Goal: Information Seeking & Learning: Learn about a topic

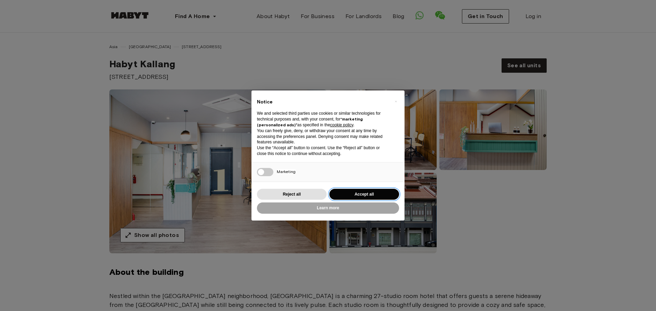
click at [341, 193] on button "Accept all" at bounding box center [364, 194] width 70 height 11
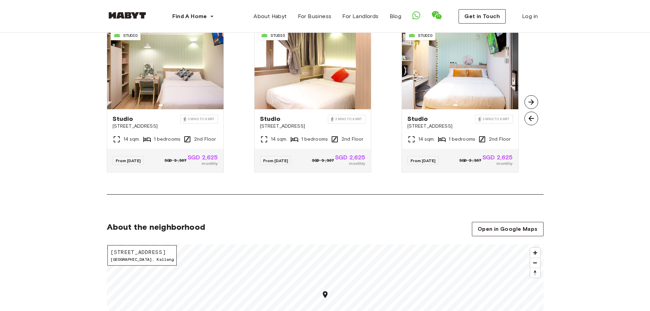
scroll to position [512, 0]
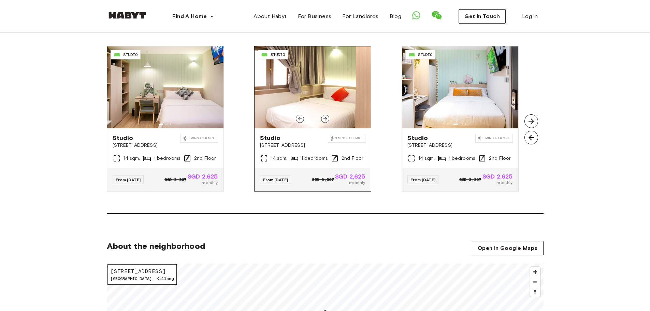
click at [326, 123] on div at bounding box center [325, 119] width 8 height 8
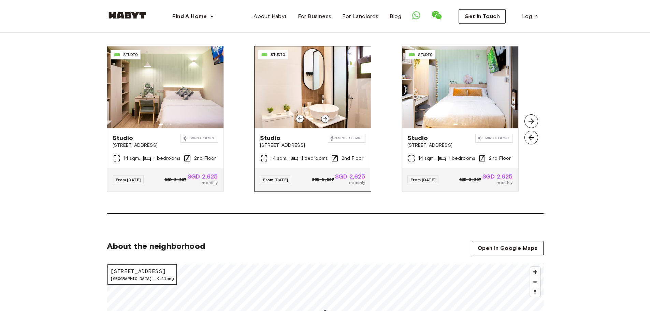
click at [326, 120] on icon at bounding box center [325, 118] width 5 height 5
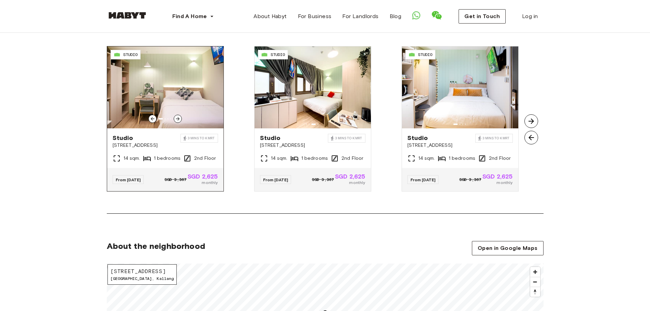
click at [179, 117] on icon at bounding box center [177, 118] width 5 height 5
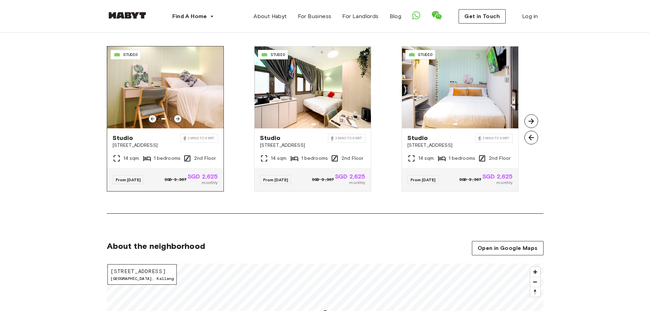
click at [179, 117] on icon at bounding box center [177, 118] width 5 height 5
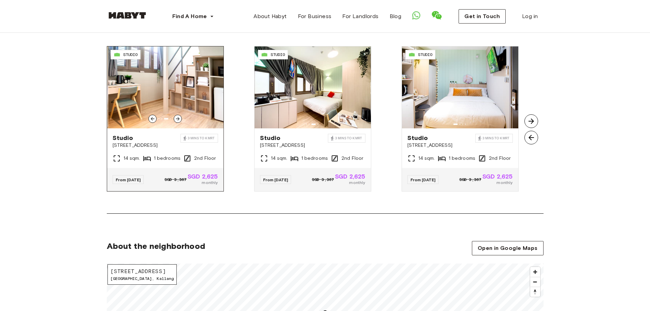
click at [179, 117] on icon at bounding box center [177, 118] width 5 height 5
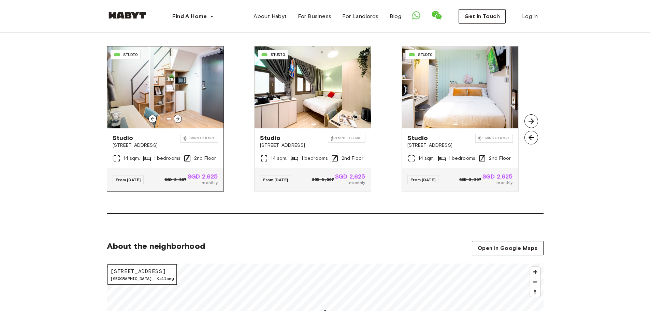
click at [149, 118] on div at bounding box center [153, 119] width 8 height 8
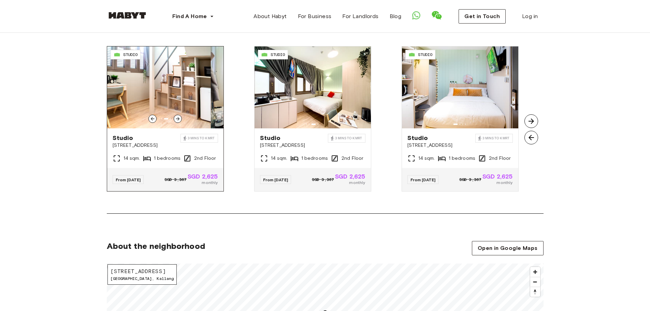
click at [149, 118] on div at bounding box center [153, 119] width 8 height 8
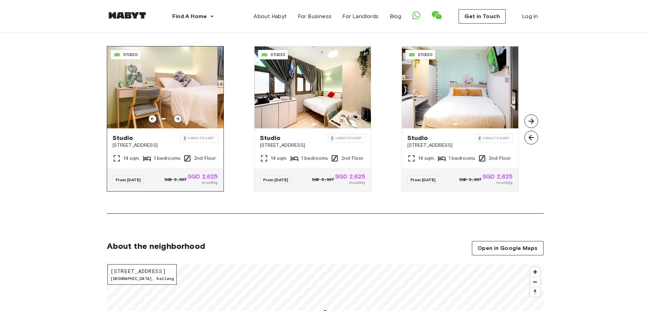
click at [149, 118] on div at bounding box center [153, 119] width 8 height 8
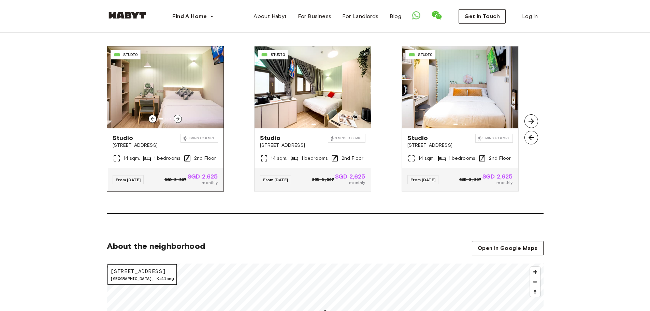
click at [180, 117] on icon at bounding box center [177, 118] width 5 height 5
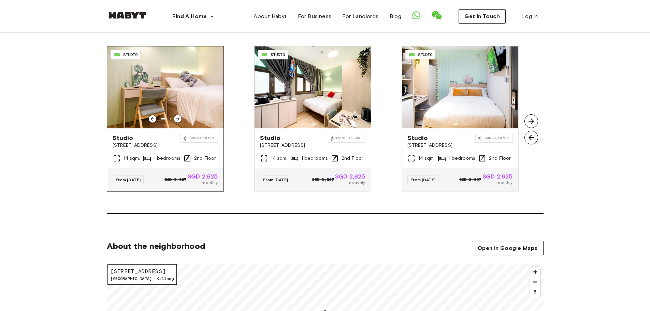
click at [180, 117] on icon at bounding box center [177, 118] width 5 height 5
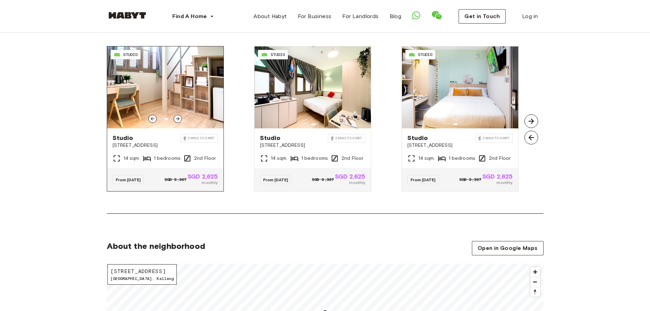
click at [180, 117] on icon at bounding box center [177, 118] width 5 height 5
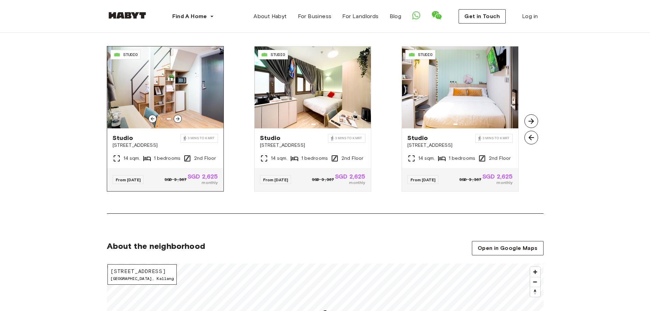
click at [180, 117] on icon at bounding box center [177, 118] width 5 height 5
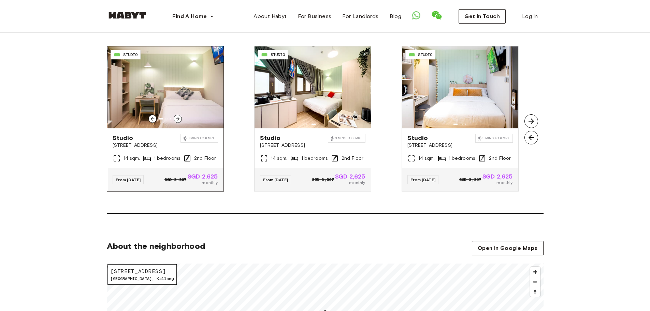
click at [180, 117] on icon at bounding box center [177, 118] width 5 height 5
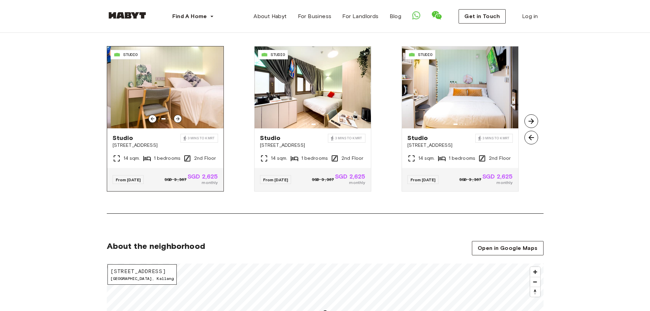
click at [180, 117] on icon at bounding box center [177, 118] width 5 height 5
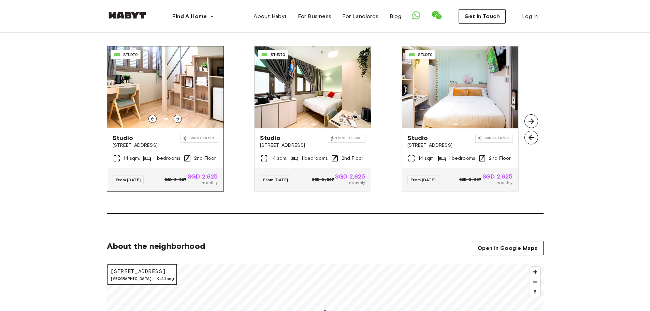
click at [180, 117] on icon at bounding box center [177, 118] width 5 height 5
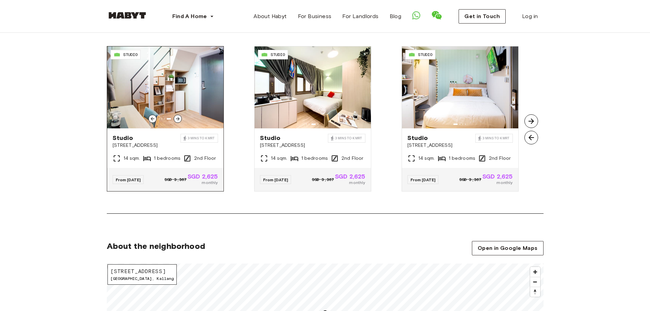
click at [185, 94] on img at bounding box center [165, 87] width 116 height 82
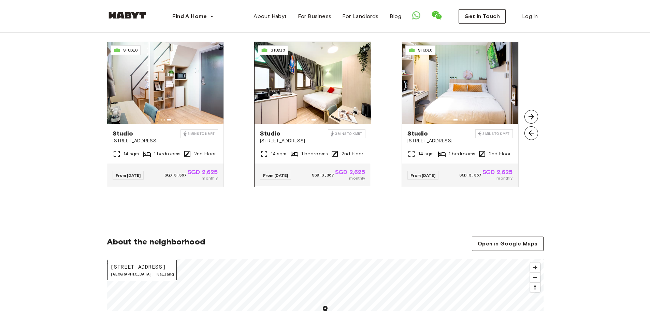
scroll to position [478, 0]
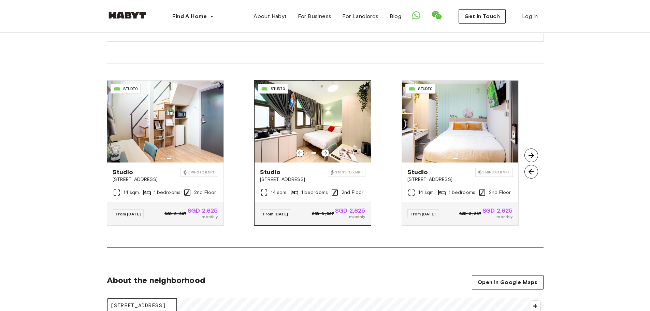
click at [350, 129] on img at bounding box center [313, 122] width 116 height 82
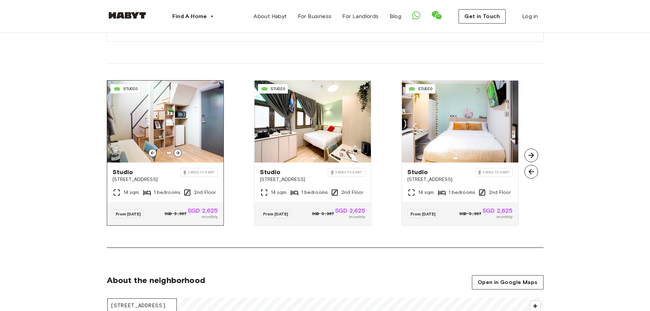
click at [197, 119] on img at bounding box center [165, 122] width 116 height 82
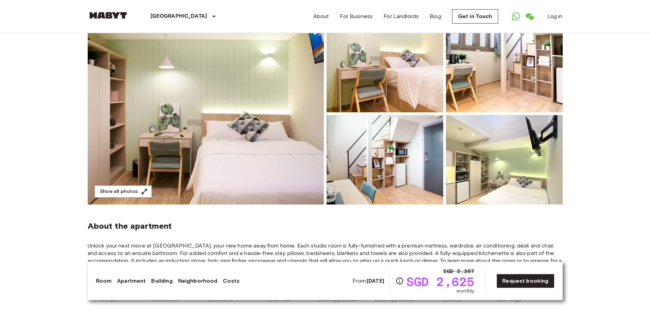
scroll to position [68, 0]
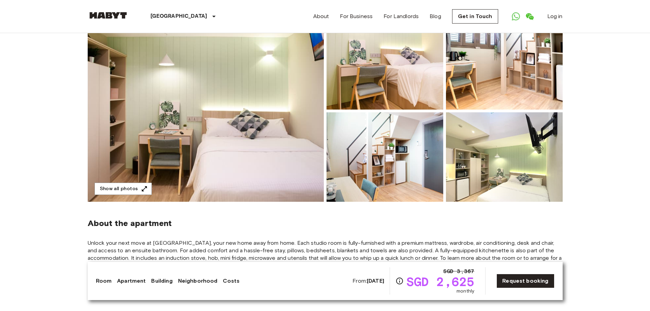
click at [491, 177] on img at bounding box center [504, 156] width 117 height 89
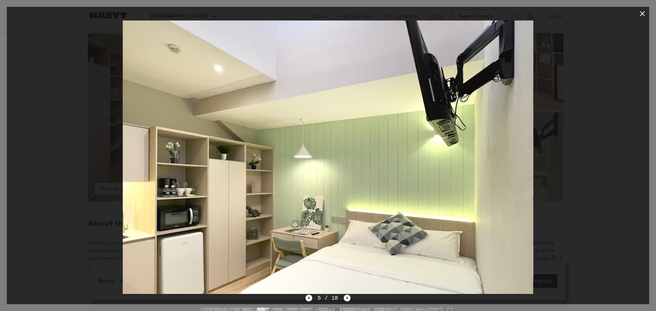
click at [640, 14] on icon "button" at bounding box center [642, 14] width 8 height 8
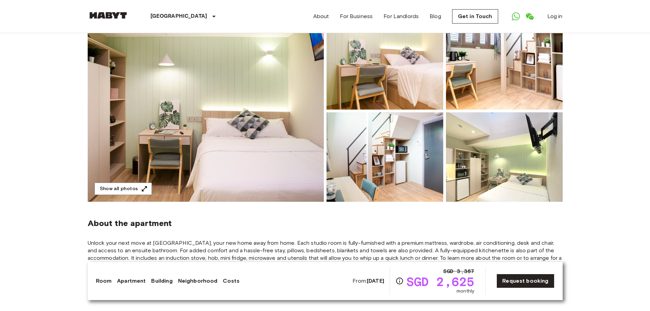
click at [384, 168] on img at bounding box center [385, 156] width 117 height 89
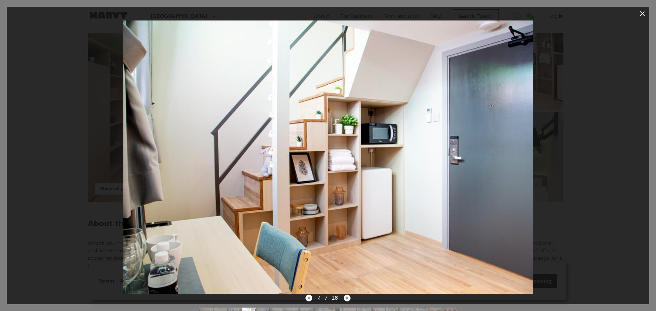
click at [344, 301] on icon "Next image" at bounding box center [346, 298] width 7 height 7
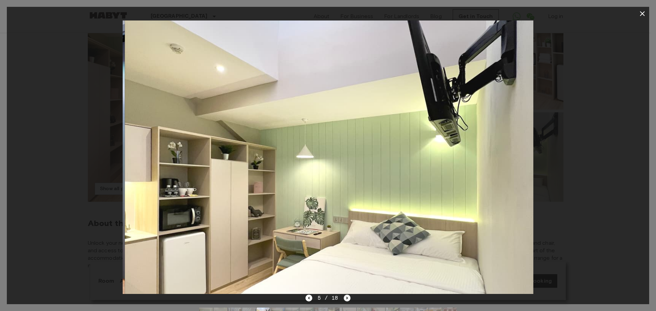
click at [345, 300] on icon "Next image" at bounding box center [346, 298] width 7 height 7
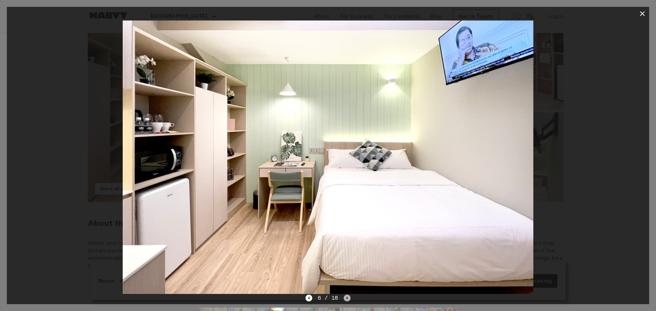
click at [345, 300] on icon "Next image" at bounding box center [346, 298] width 7 height 7
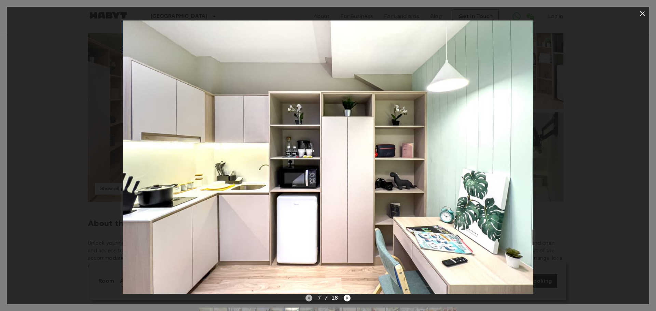
click at [308, 296] on icon "Previous image" at bounding box center [308, 298] width 7 height 7
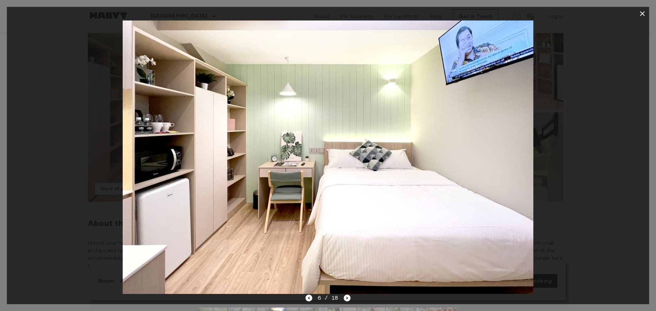
click at [351, 298] on div "6 / 18" at bounding box center [328, 310] width 642 height 33
click at [347, 297] on icon "Next image" at bounding box center [346, 298] width 7 height 7
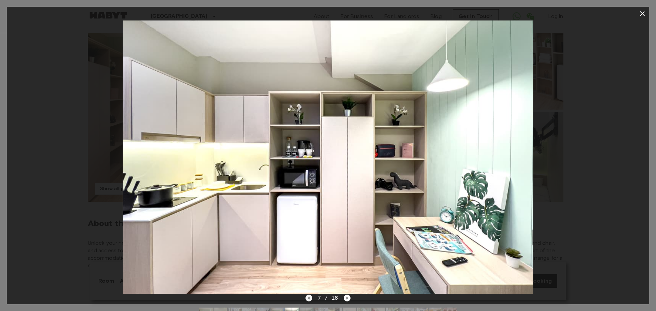
click at [309, 297] on icon "Previous image" at bounding box center [308, 298] width 7 height 7
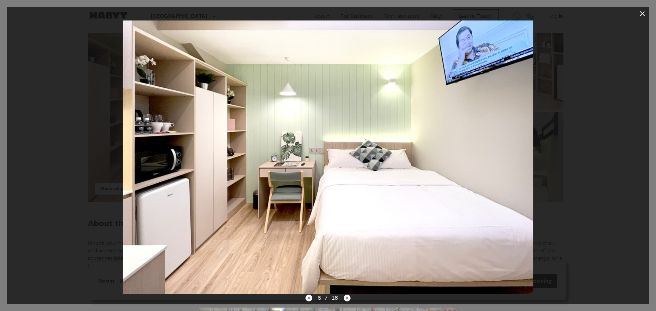
click at [345, 297] on icon "Next image" at bounding box center [346, 298] width 7 height 7
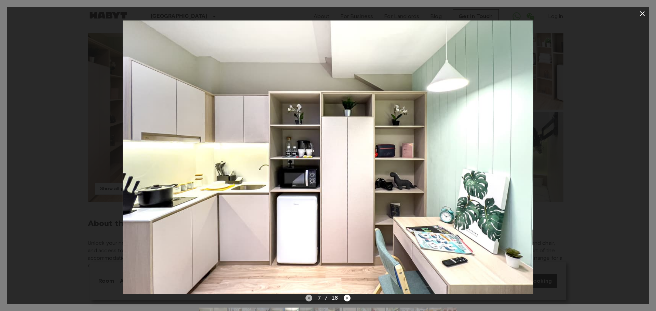
click at [310, 298] on icon "Previous image" at bounding box center [308, 298] width 7 height 7
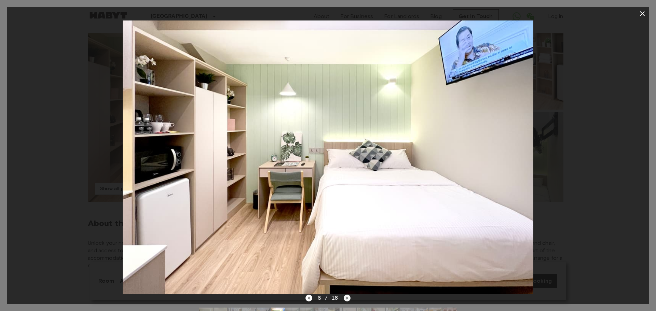
click at [345, 296] on icon "Next image" at bounding box center [346, 298] width 7 height 7
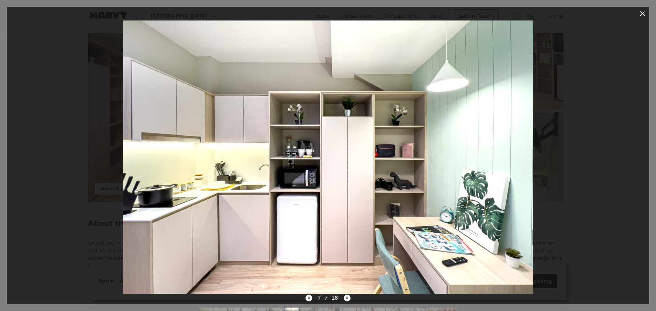
click at [306, 298] on icon "Previous image" at bounding box center [308, 298] width 7 height 7
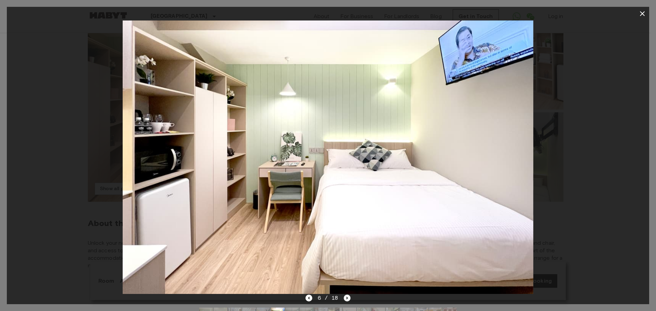
click at [350, 300] on icon "Next image" at bounding box center [346, 298] width 7 height 7
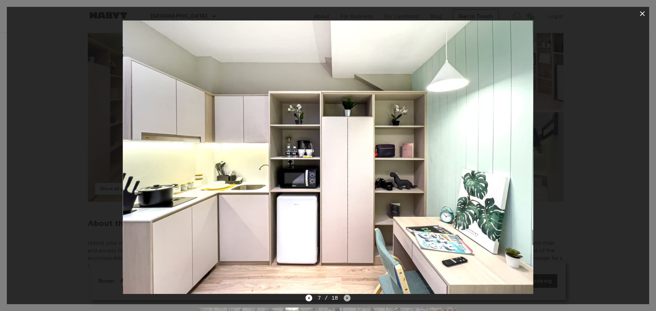
click at [350, 300] on icon "Next image" at bounding box center [346, 298] width 7 height 7
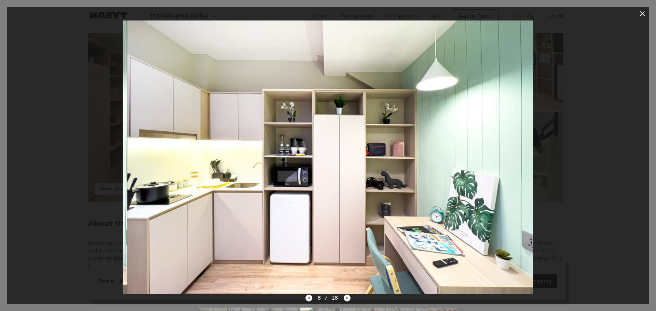
click at [350, 300] on div "8 / 18" at bounding box center [328, 310] width 642 height 33
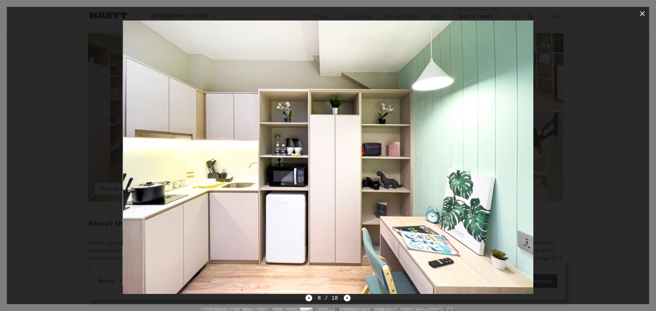
click at [350, 300] on div "8 / 18" at bounding box center [328, 310] width 642 height 33
click at [346, 297] on icon "Next image" at bounding box center [346, 298] width 7 height 7
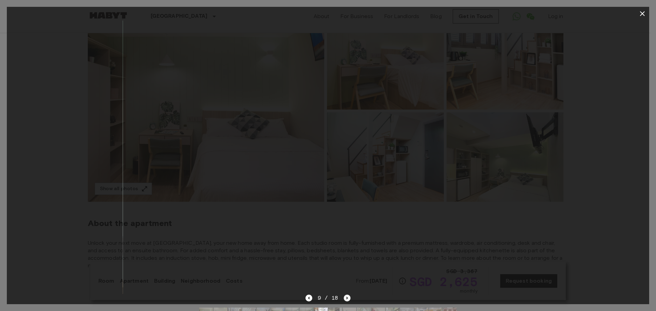
click at [345, 297] on icon "Next image" at bounding box center [346, 298] width 7 height 7
click at [346, 297] on icon "Next image" at bounding box center [349, 298] width 7 height 7
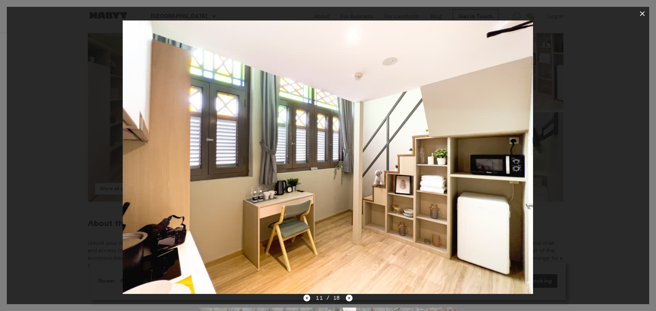
click at [643, 12] on icon "button" at bounding box center [642, 13] width 5 height 5
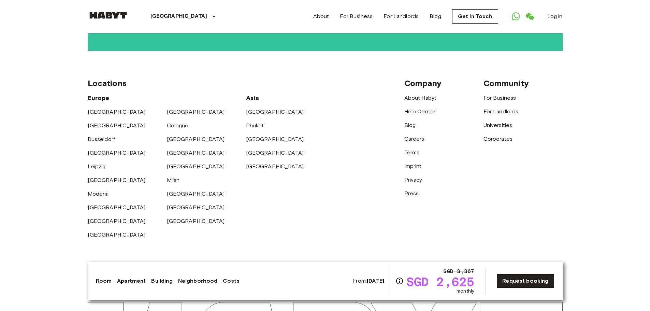
scroll to position [1609, 0]
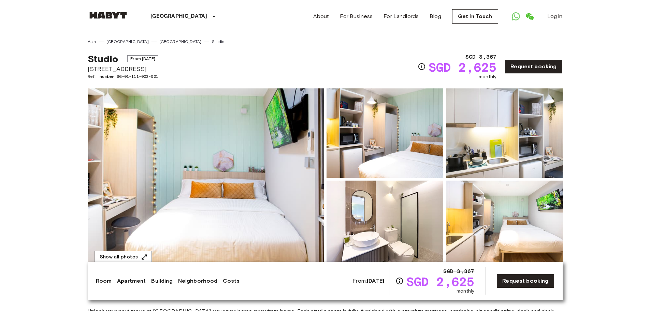
click at [396, 115] on img at bounding box center [385, 132] width 117 height 89
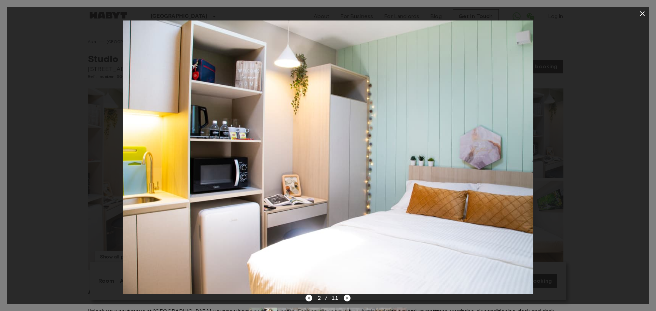
click at [340, 296] on div "2 / 11" at bounding box center [327, 298] width 45 height 8
click at [348, 299] on icon "Next image" at bounding box center [346, 298] width 7 height 7
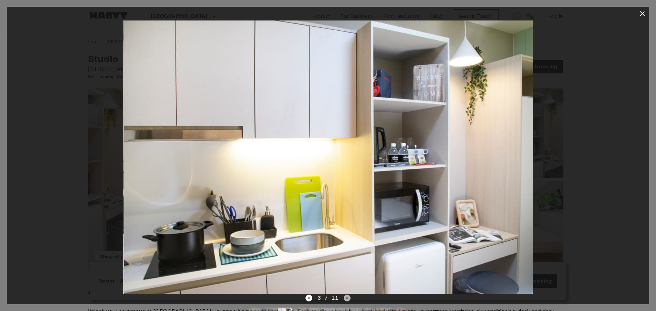
click at [348, 299] on icon "Next image" at bounding box center [346, 298] width 7 height 7
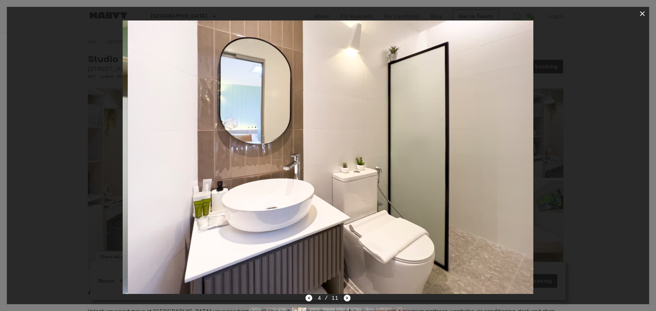
click at [348, 299] on icon "Next image" at bounding box center [346, 298] width 7 height 7
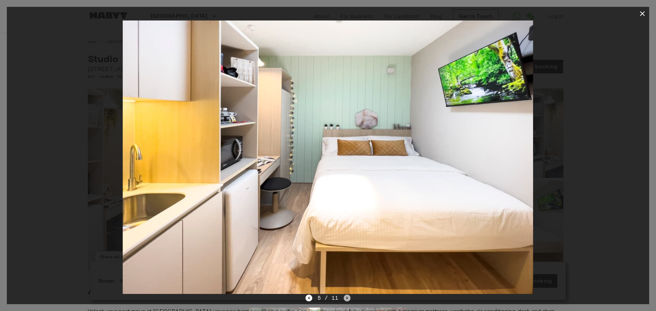
click at [348, 299] on icon "Next image" at bounding box center [346, 298] width 7 height 7
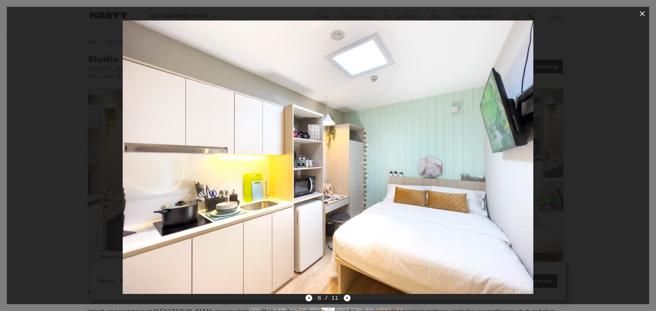
click at [347, 299] on icon "Next image" at bounding box center [347, 298] width 1 height 3
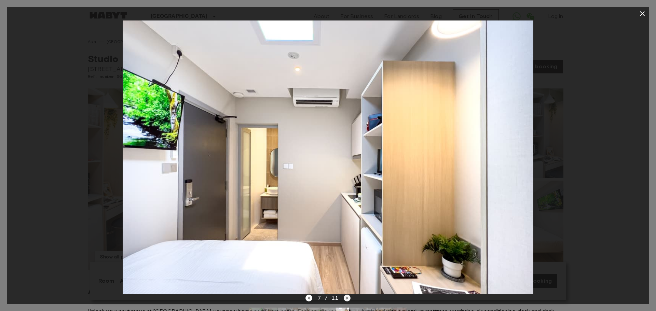
click at [347, 299] on icon "Next image" at bounding box center [347, 298] width 1 height 3
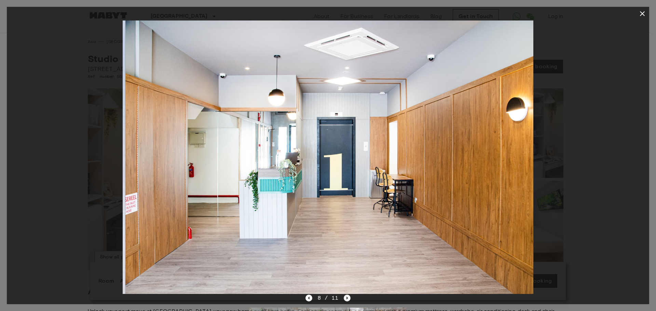
click at [347, 299] on icon "Next image" at bounding box center [347, 298] width 1 height 3
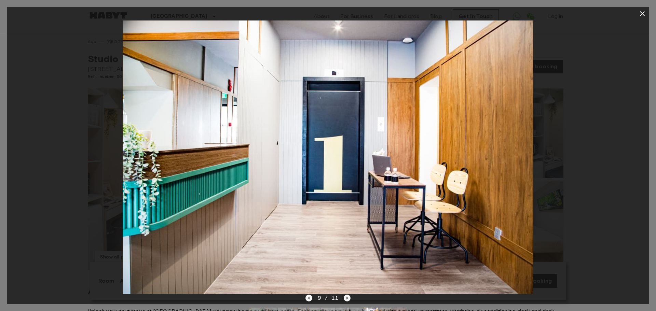
click at [345, 299] on icon "Next image" at bounding box center [346, 298] width 7 height 7
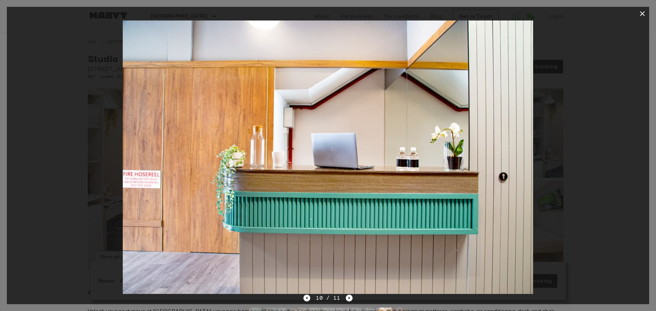
click at [637, 14] on button "button" at bounding box center [642, 14] width 14 height 14
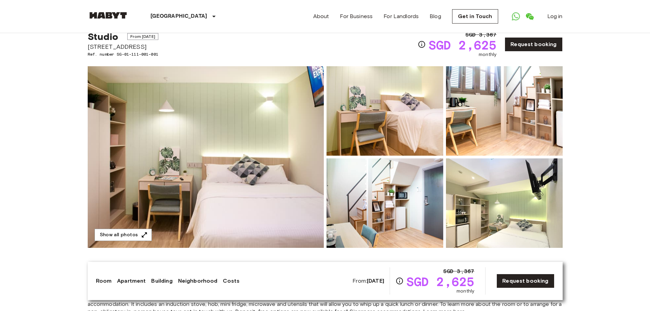
scroll to position [34, 0]
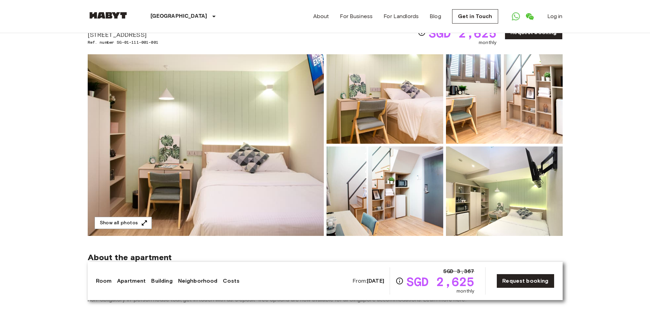
click at [475, 209] on img at bounding box center [504, 190] width 117 height 89
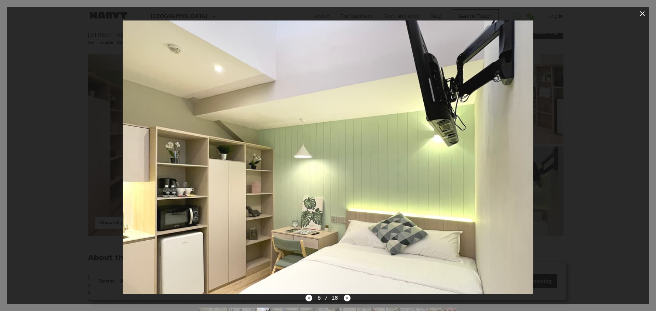
click at [351, 300] on div "5 / 18" at bounding box center [328, 310] width 642 height 33
click at [347, 299] on icon "Next image" at bounding box center [346, 298] width 7 height 7
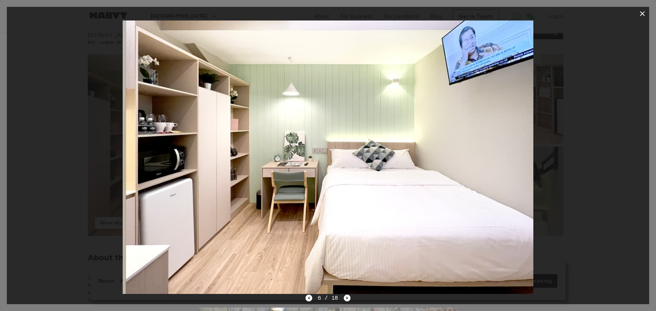
click at [347, 299] on icon "Next image" at bounding box center [346, 298] width 7 height 7
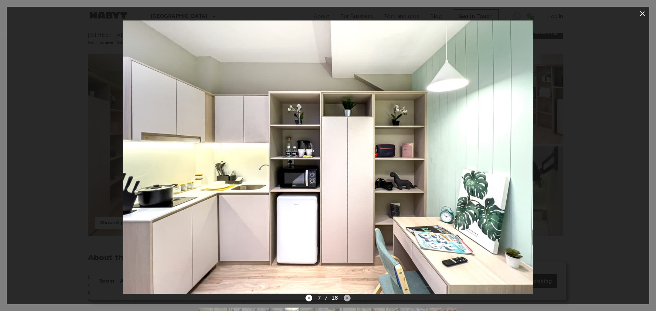
click at [347, 299] on icon "Next image" at bounding box center [346, 298] width 7 height 7
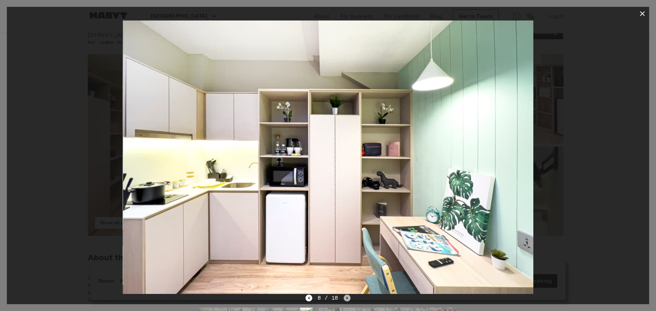
click at [347, 299] on icon "Next image" at bounding box center [346, 298] width 7 height 7
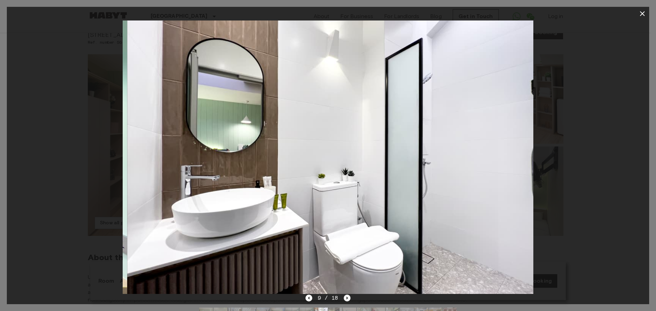
click at [347, 299] on icon "Next image" at bounding box center [346, 298] width 7 height 7
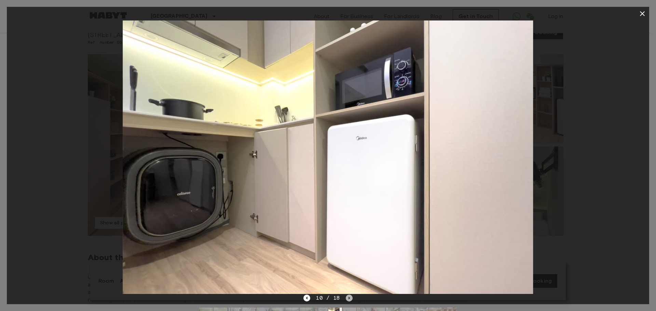
click at [347, 299] on icon "Next image" at bounding box center [349, 298] width 7 height 7
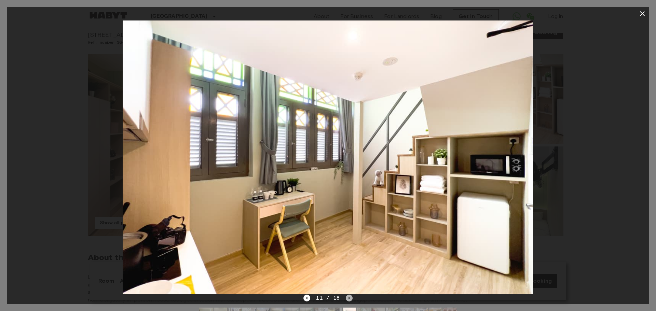
click at [347, 299] on icon "Next image" at bounding box center [349, 298] width 7 height 7
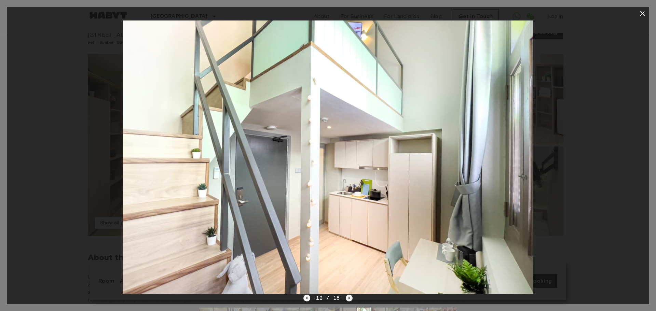
click at [347, 299] on icon "Next image" at bounding box center [349, 298] width 7 height 7
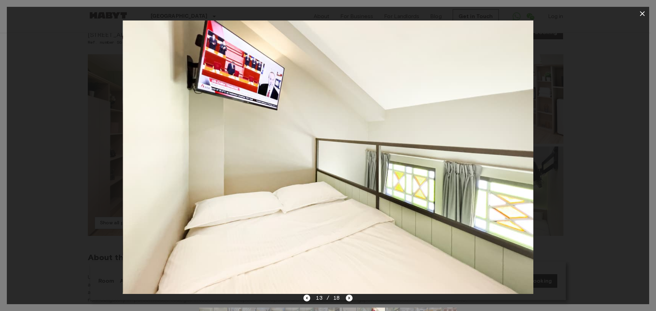
click at [347, 299] on icon "Next image" at bounding box center [349, 298] width 7 height 7
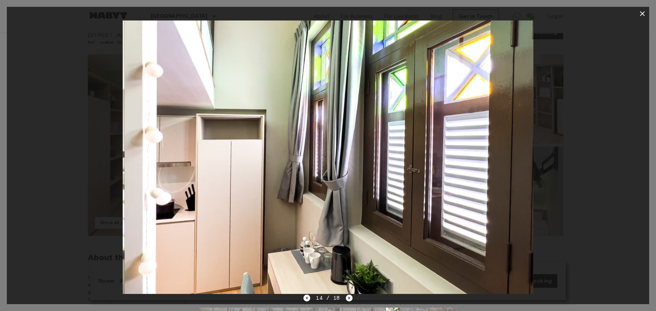
click at [347, 299] on icon "Next image" at bounding box center [349, 298] width 7 height 7
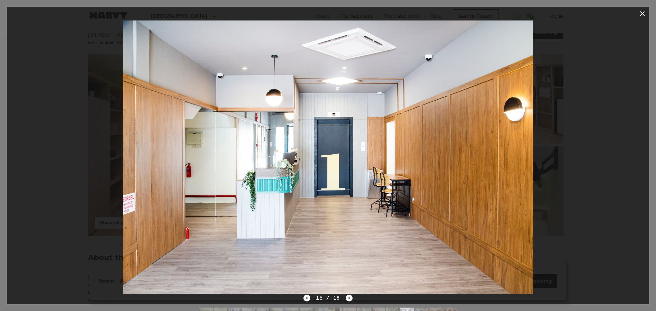
click at [641, 13] on icon "button" at bounding box center [642, 14] width 8 height 8
